Goal: Task Accomplishment & Management: Manage account settings

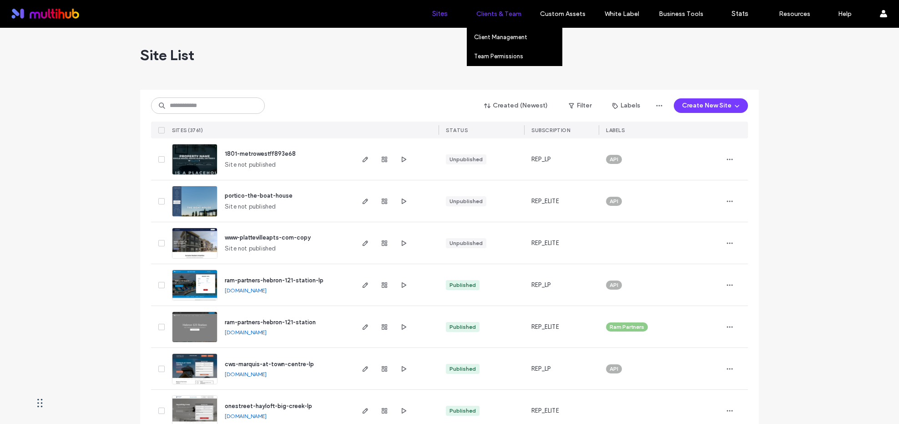
click at [495, 14] on label "Clients & Team" at bounding box center [498, 14] width 45 height 8
click at [498, 40] on link "Client Management" at bounding box center [518, 37] width 88 height 19
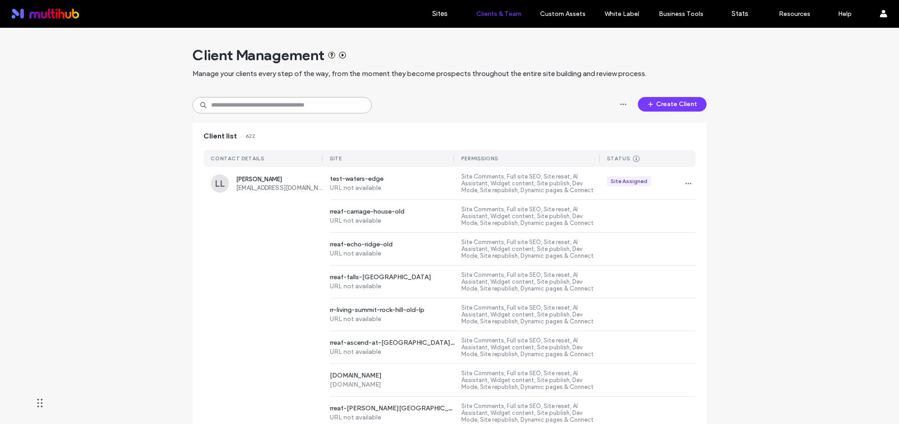
click at [263, 110] on input at bounding box center [281, 105] width 179 height 16
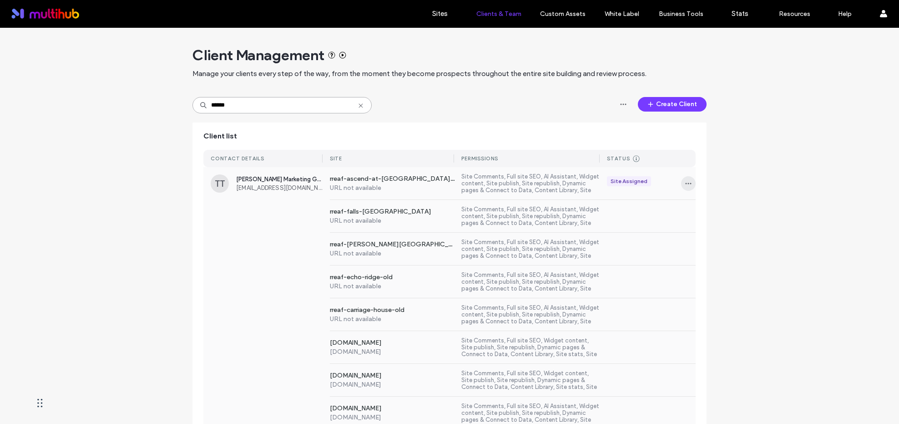
type input "******"
click at [686, 182] on icon "button" at bounding box center [688, 183] width 7 height 7
click at [729, 221] on span "Manage Access" at bounding box center [719, 224] width 44 height 9
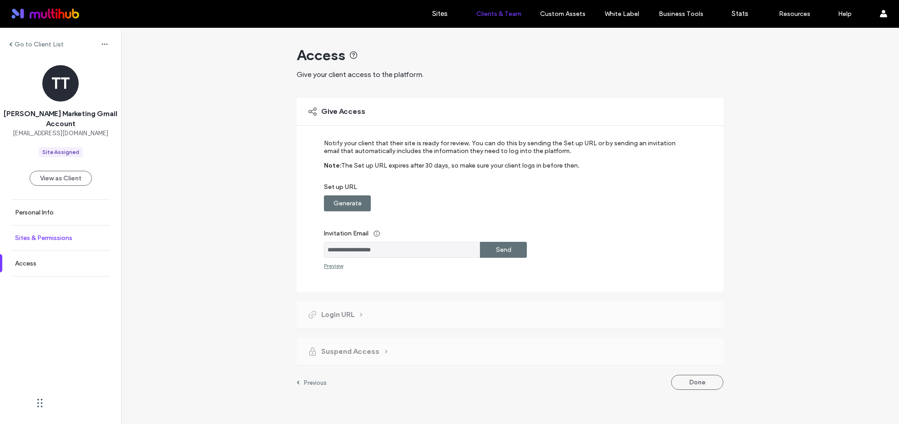
click at [84, 234] on link "Sites & Permissions" at bounding box center [60, 237] width 121 height 25
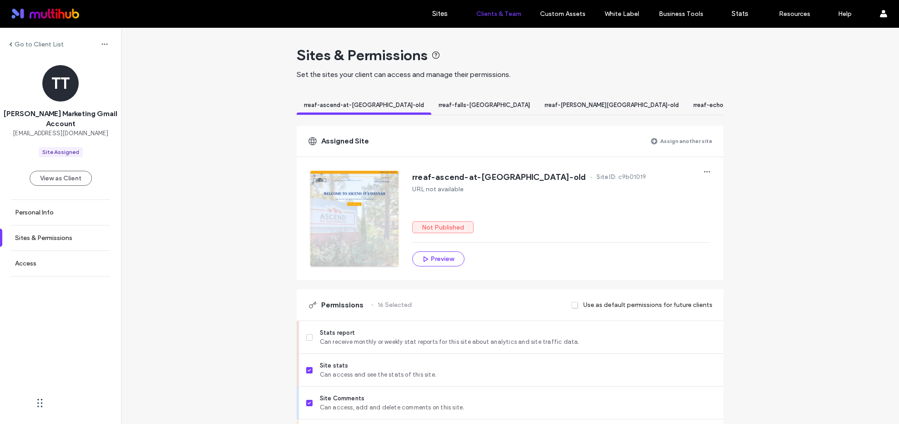
click at [688, 149] on label "Assign another site" at bounding box center [686, 141] width 52 height 16
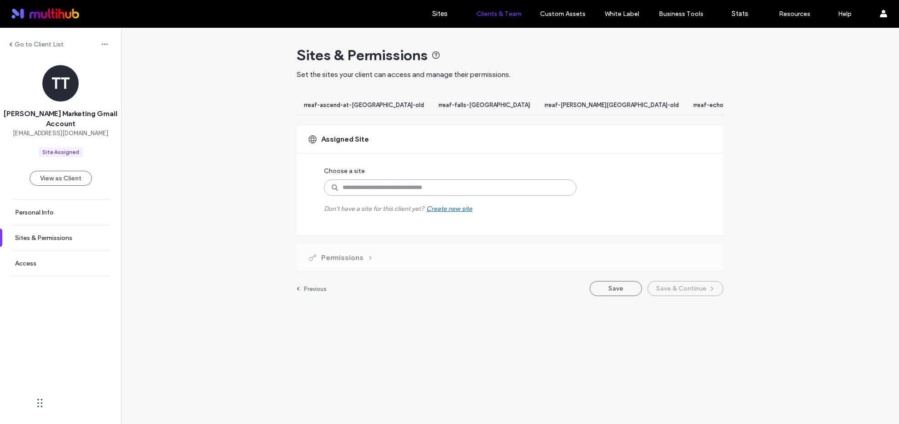
click at [426, 193] on input at bounding box center [450, 187] width 253 height 16
type input "*******"
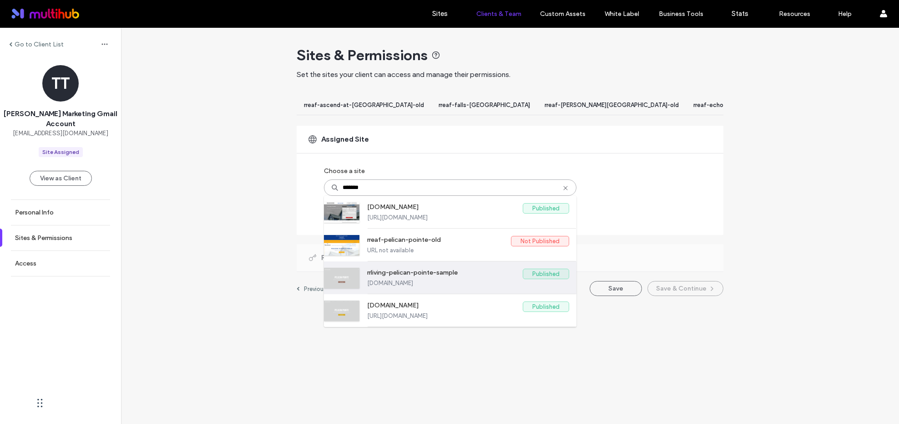
click at [478, 278] on label "rrliving-pelican-pointe-sample" at bounding box center [445, 273] width 156 height 11
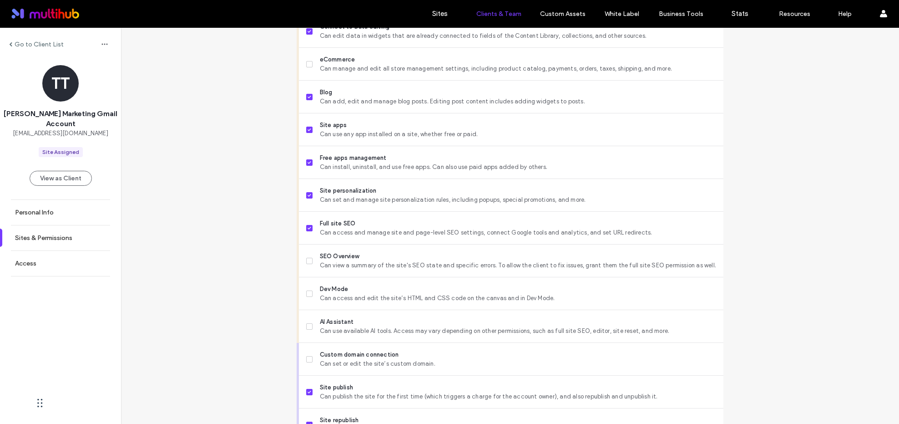
scroll to position [692, 0]
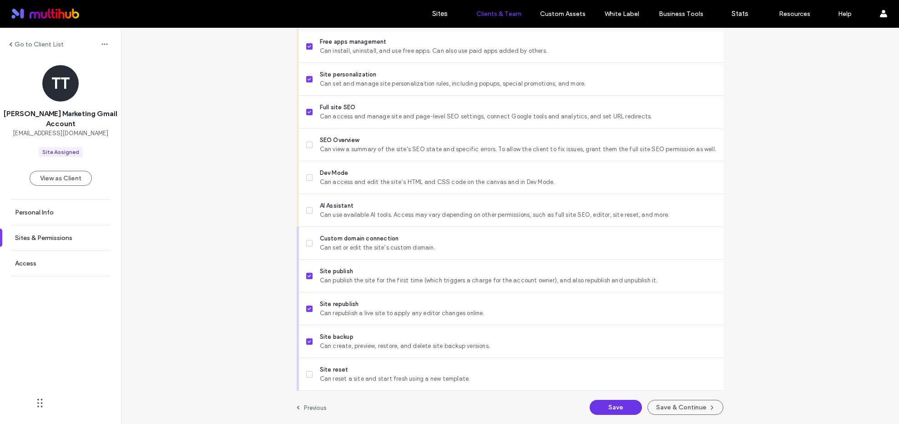
click at [619, 409] on button "Save" at bounding box center [616, 406] width 52 height 15
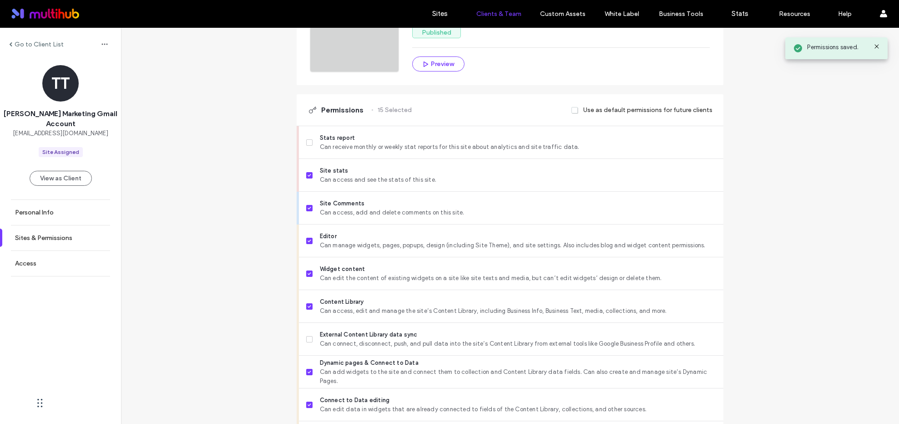
scroll to position [0, 0]
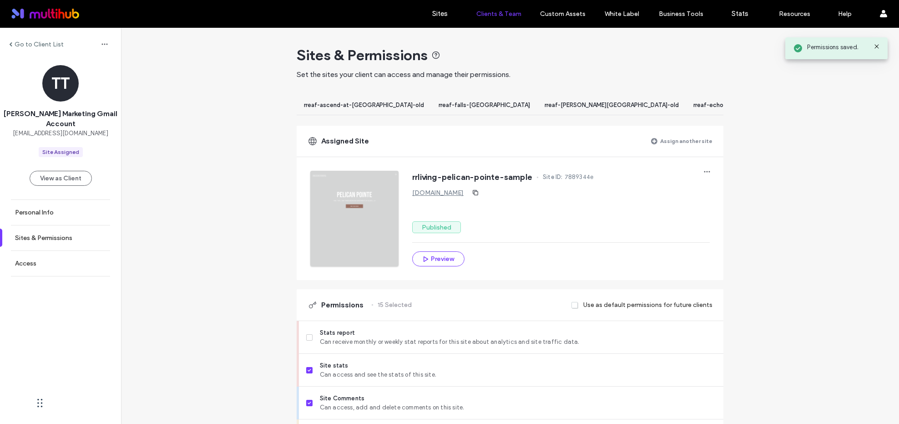
click at [44, 41] on label "Go to Client List" at bounding box center [39, 44] width 49 height 8
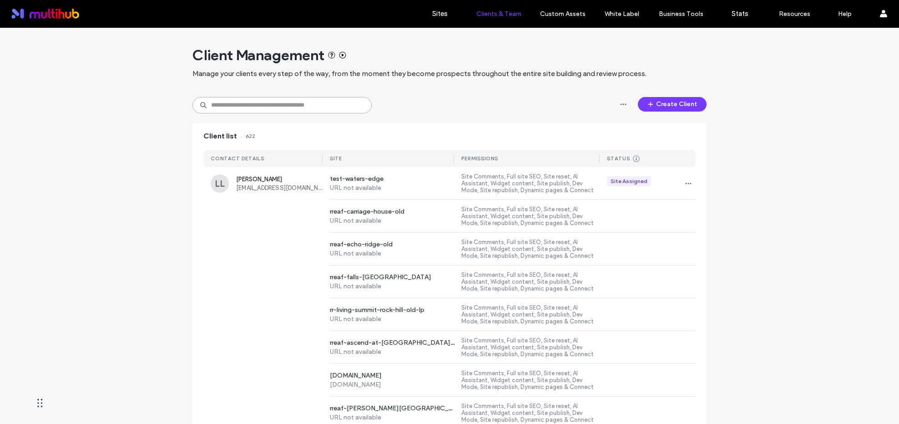
click at [279, 104] on input at bounding box center [281, 105] width 179 height 16
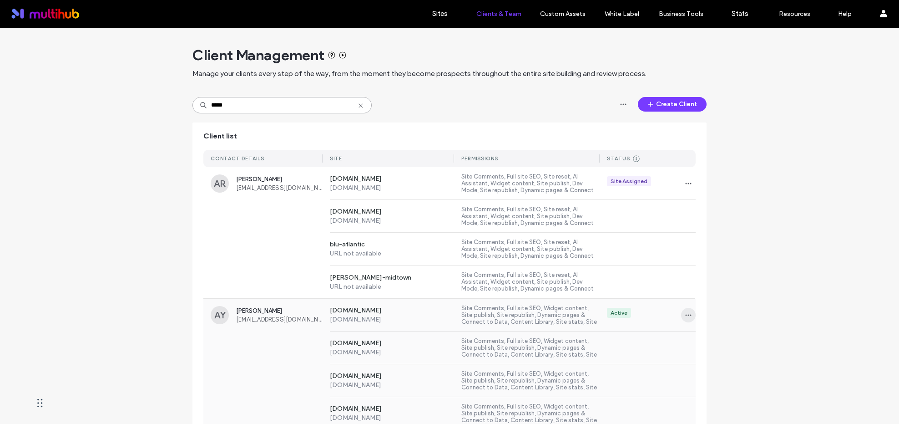
type input "*****"
click at [689, 313] on span "button" at bounding box center [688, 315] width 15 height 15
click at [699, 333] on div "Sites & Permissions" at bounding box center [718, 337] width 81 height 17
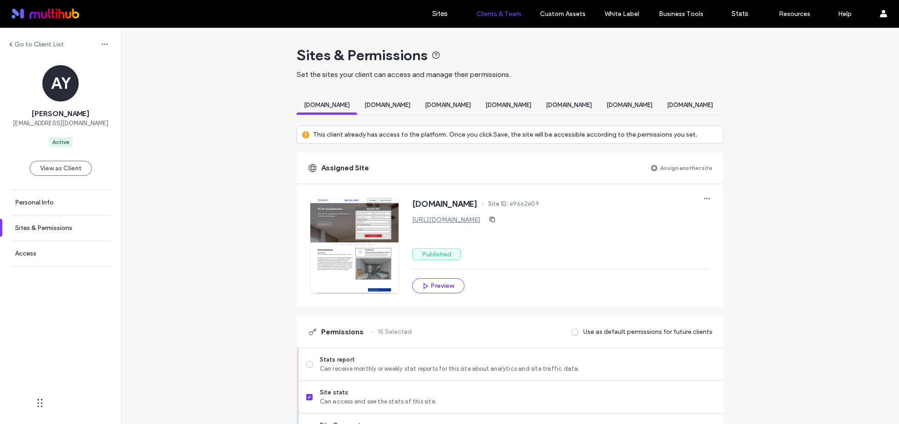
click at [699, 172] on label "Assign another site" at bounding box center [686, 168] width 52 height 16
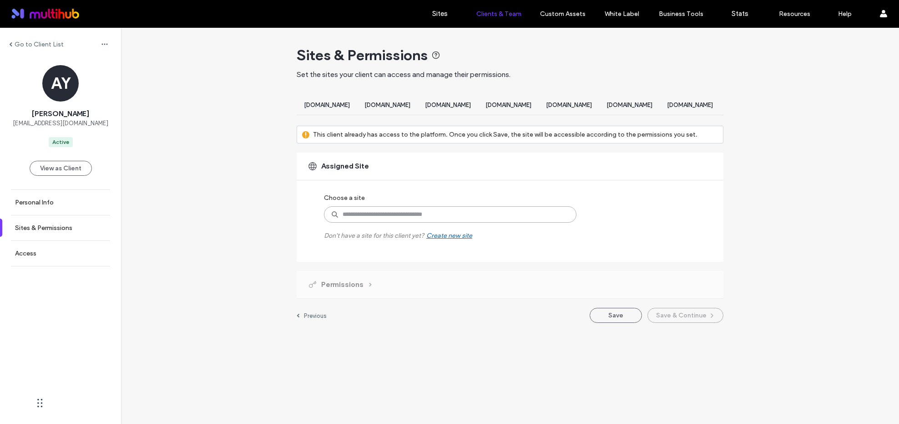
click at [485, 222] on input at bounding box center [450, 214] width 253 height 16
type input "******"
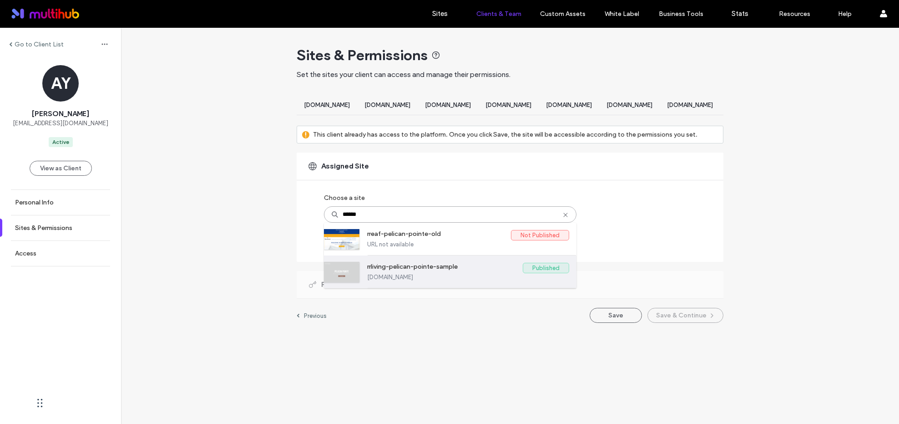
click at [478, 273] on label "rrliving-pelican-pointe-sample" at bounding box center [445, 268] width 156 height 11
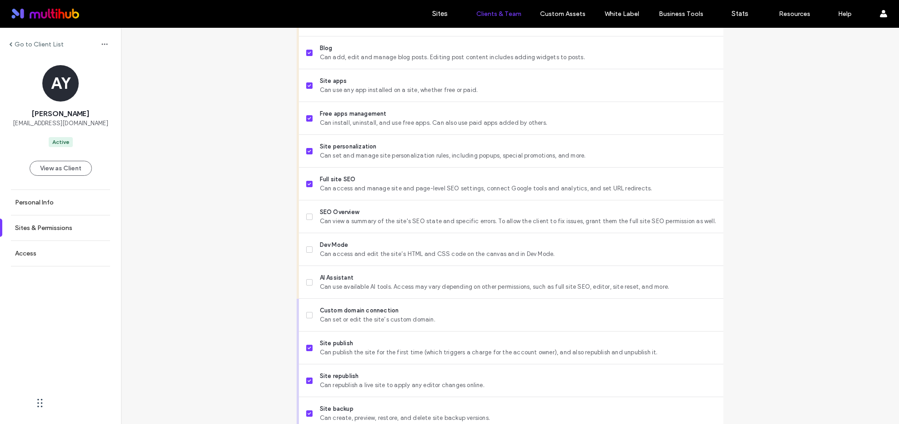
scroll to position [718, 0]
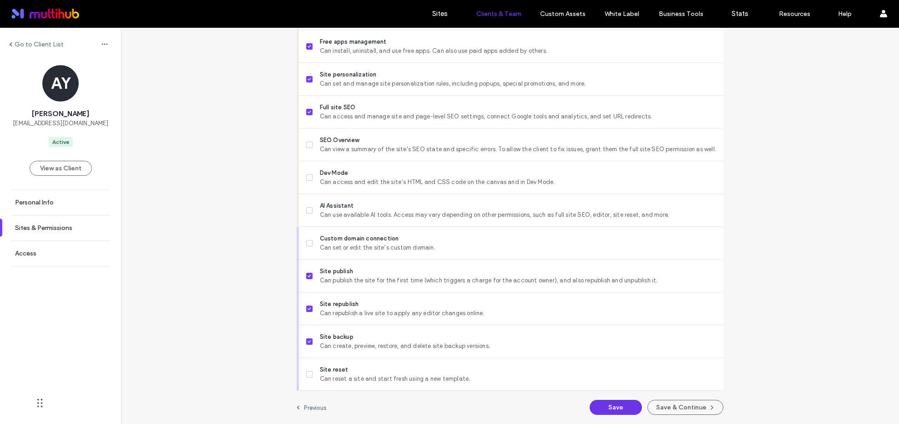
click at [611, 403] on button "Save" at bounding box center [616, 406] width 52 height 15
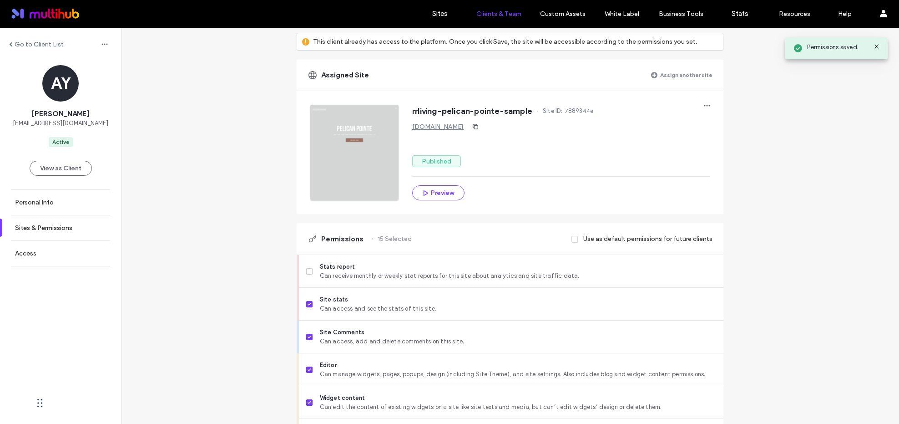
scroll to position [0, 0]
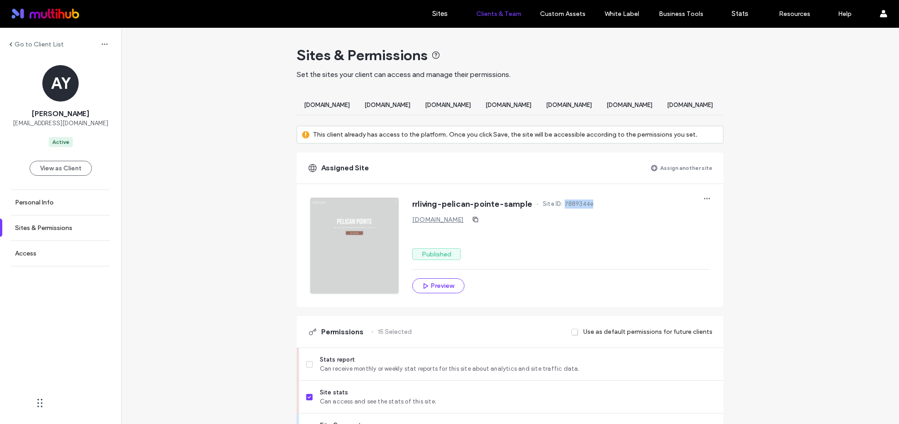
drag, startPoint x: 594, startPoint y: 209, endPoint x: 564, endPoint y: 212, distance: 30.6
click at [564, 212] on div "rrliving-pelican-pointe-sample Site ID: 7889344e" at bounding box center [561, 204] width 298 height 15
copy span "7889344e"
click at [29, 47] on label "Go to Client List" at bounding box center [39, 44] width 49 height 8
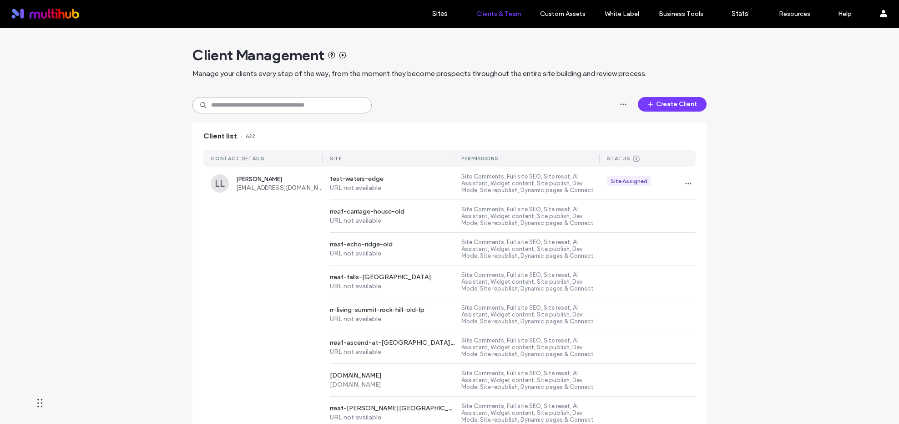
click at [322, 106] on input at bounding box center [281, 105] width 179 height 16
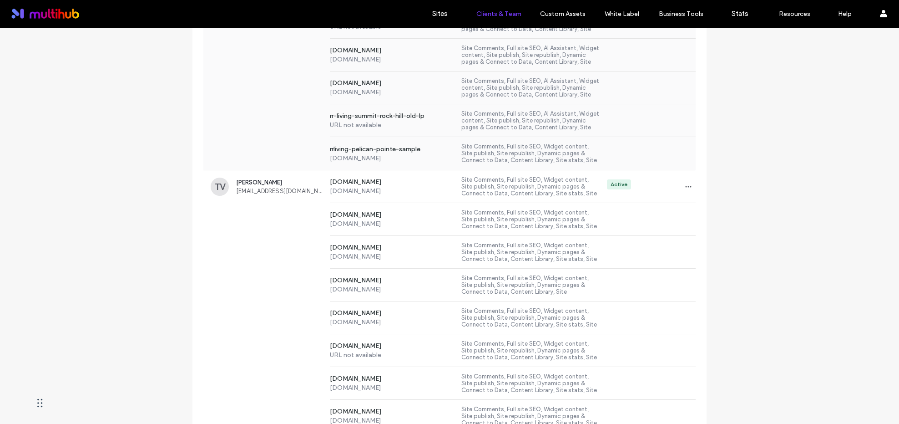
scroll to position [514, 0]
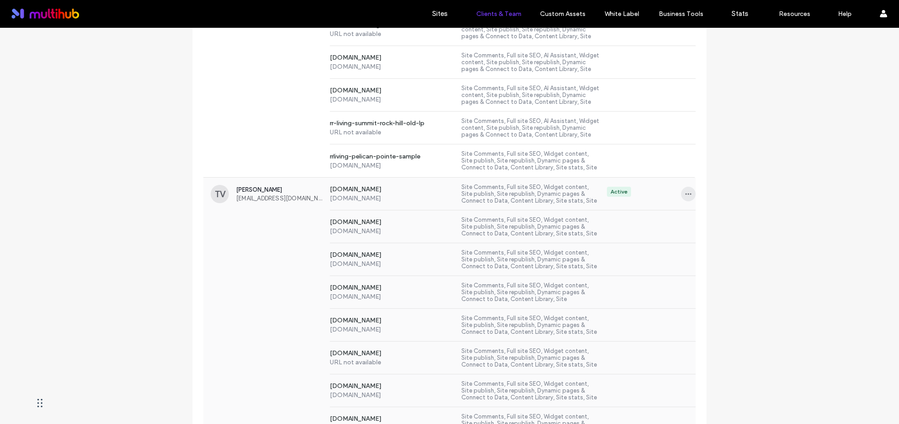
type input "******"
click at [681, 194] on span "button" at bounding box center [688, 194] width 15 height 15
click at [713, 217] on span "Sites & Permissions" at bounding box center [723, 216] width 53 height 9
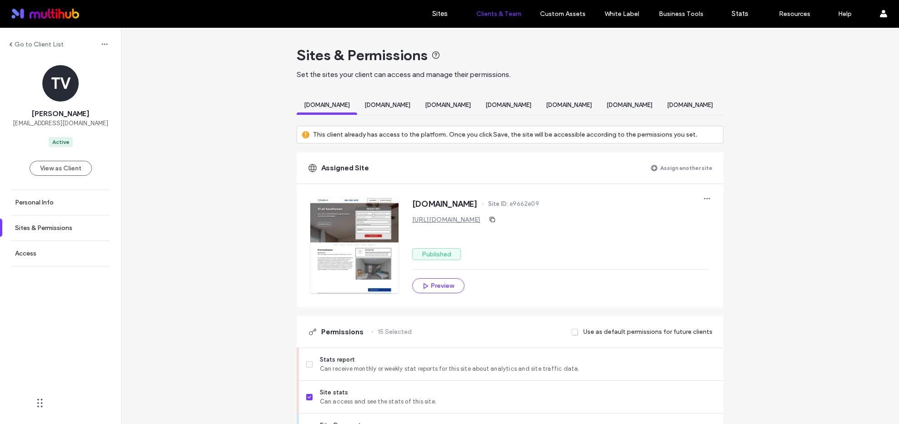
click at [676, 175] on label "Assign another site" at bounding box center [686, 168] width 52 height 16
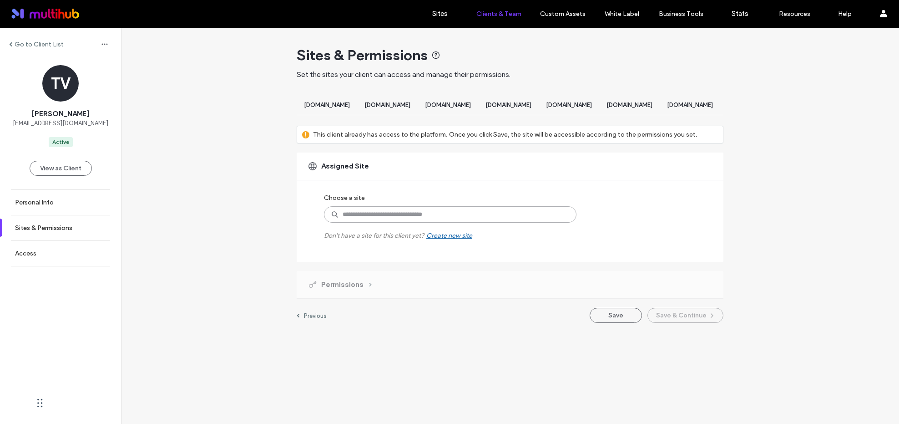
click at [489, 221] on input at bounding box center [450, 214] width 253 height 16
type input "******"
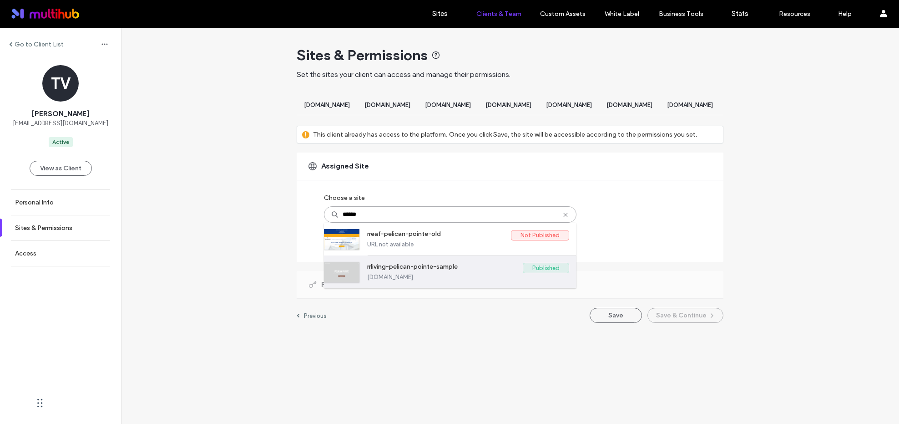
click at [490, 273] on label "rrliving-pelican-pointe-sample" at bounding box center [445, 268] width 156 height 11
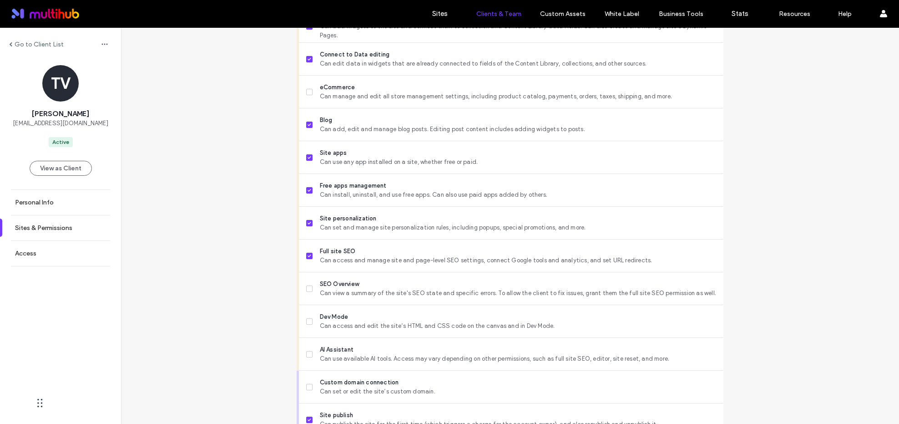
scroll to position [718, 0]
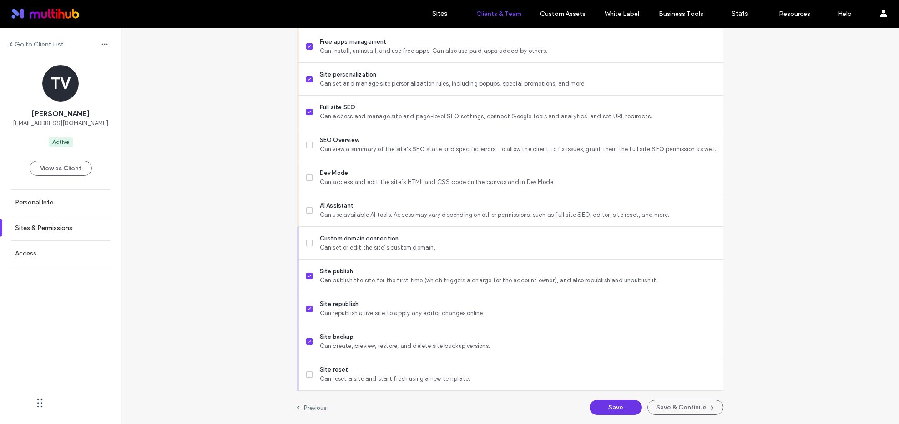
click at [617, 409] on button "Save" at bounding box center [616, 406] width 52 height 15
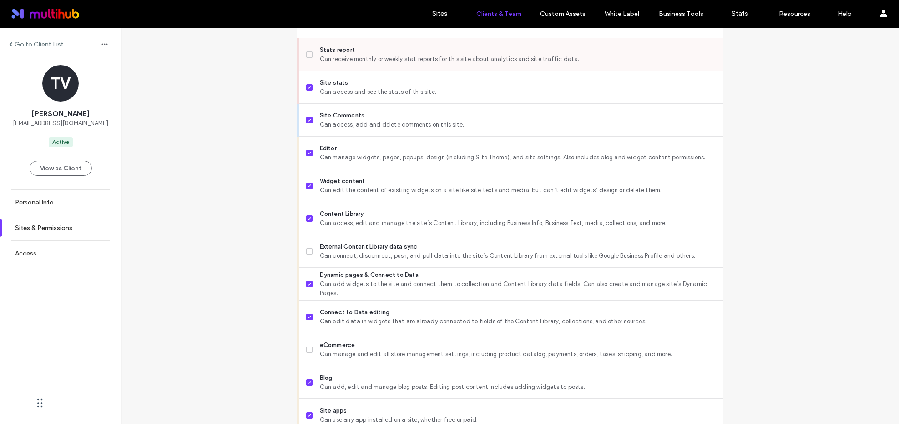
scroll to position [0, 0]
